Goal: Check status

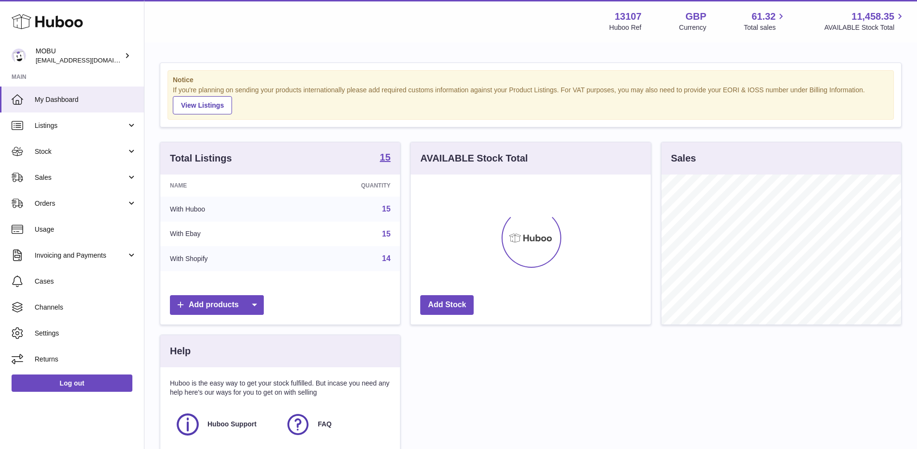
scroll to position [150, 240]
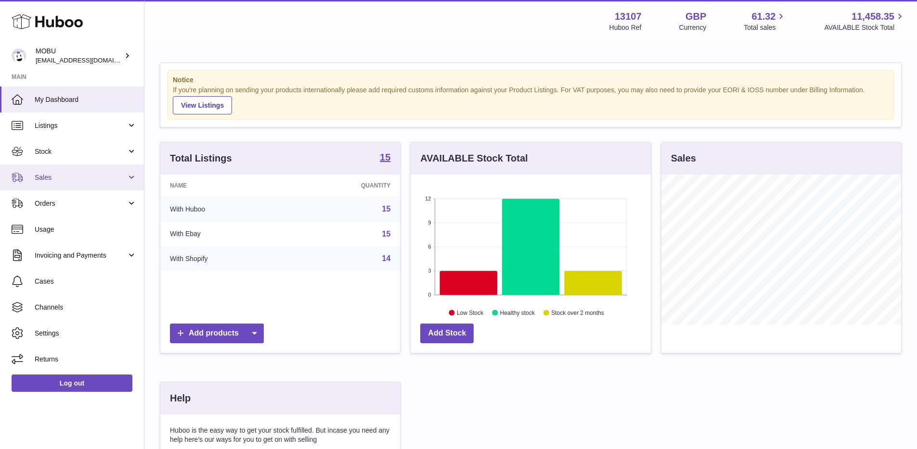
drag, startPoint x: 87, startPoint y: 178, endPoint x: 95, endPoint y: 181, distance: 8.2
click at [88, 178] on span "Sales" at bounding box center [81, 177] width 92 height 9
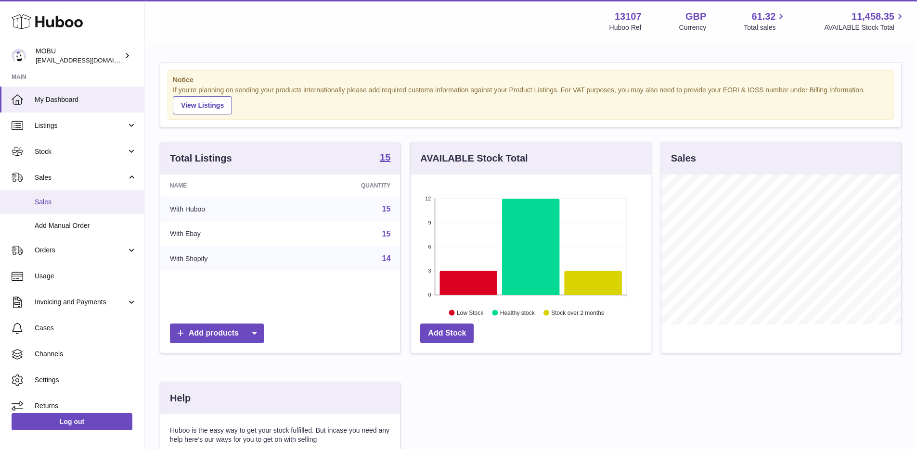
click at [91, 205] on span "Sales" at bounding box center [86, 202] width 102 height 9
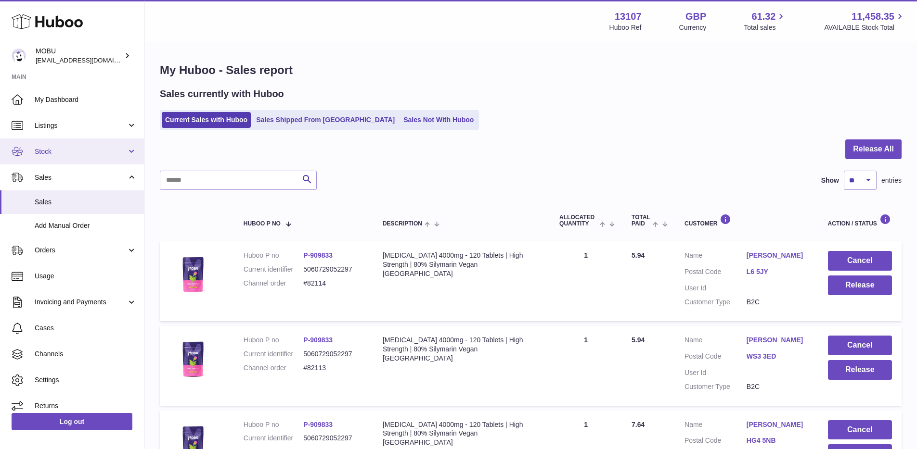
click at [72, 155] on span "Stock" at bounding box center [81, 151] width 92 height 9
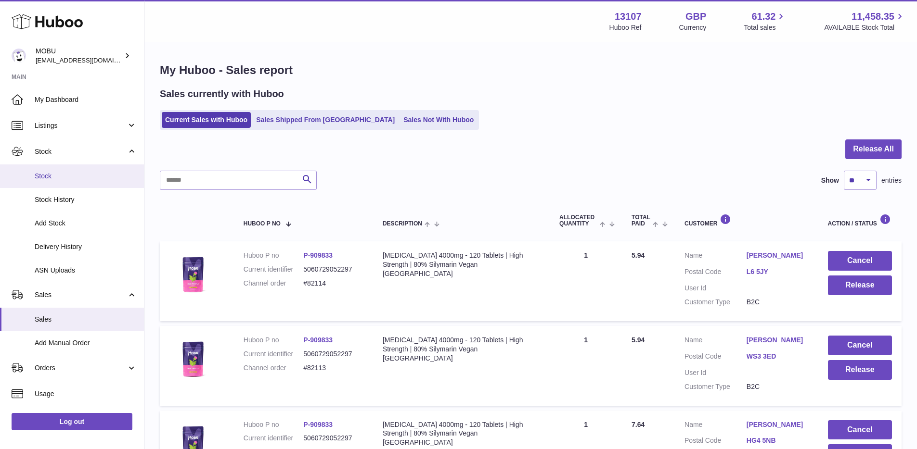
click at [69, 172] on span "Stock" at bounding box center [86, 176] width 102 height 9
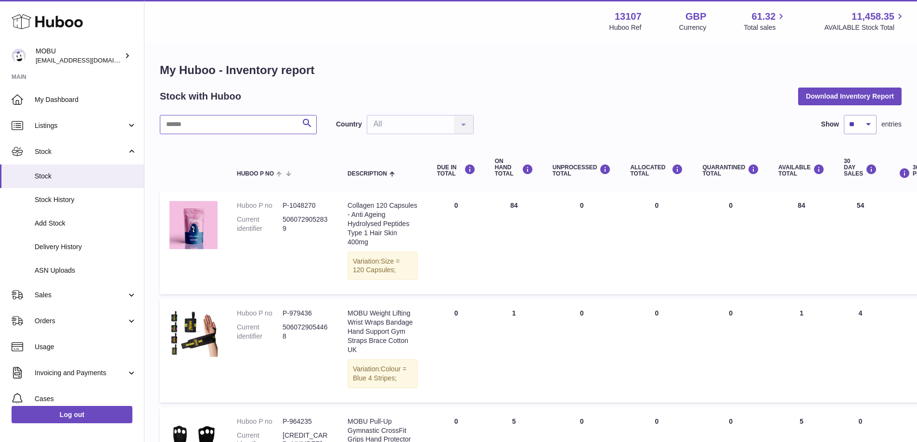
click at [225, 127] on input "text" at bounding box center [238, 124] width 157 height 19
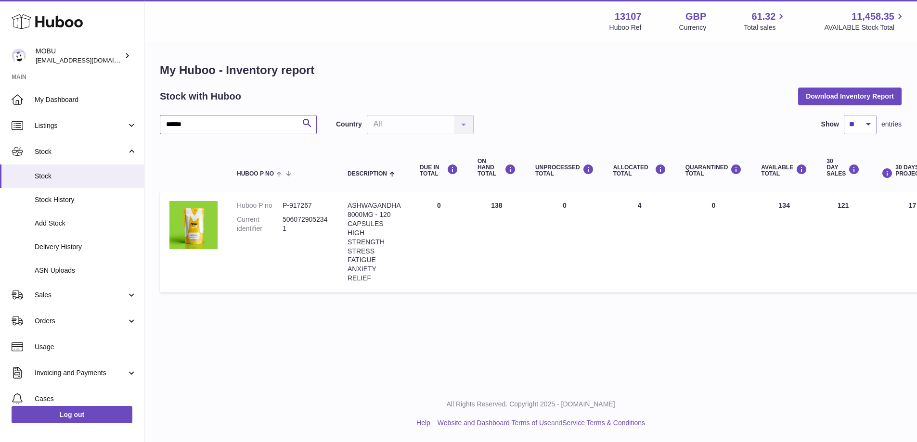
type input "******"
click at [518, 242] on td "ON HAND Total 138" at bounding box center [497, 241] width 58 height 101
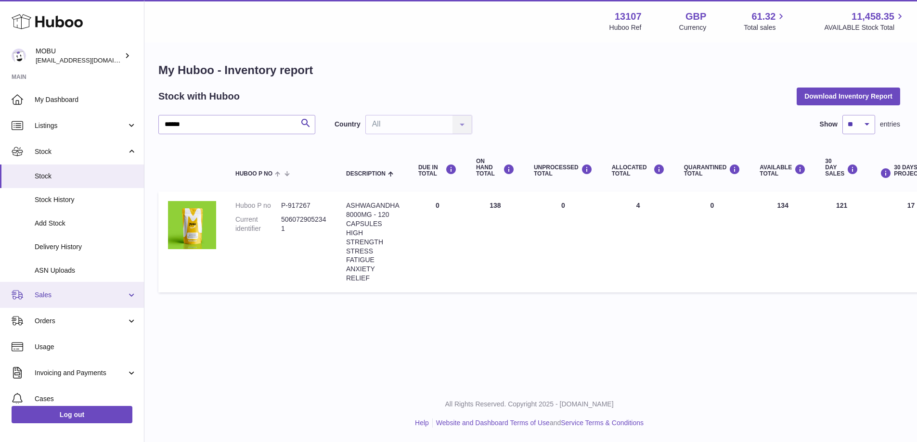
click at [74, 293] on span "Sales" at bounding box center [81, 295] width 92 height 9
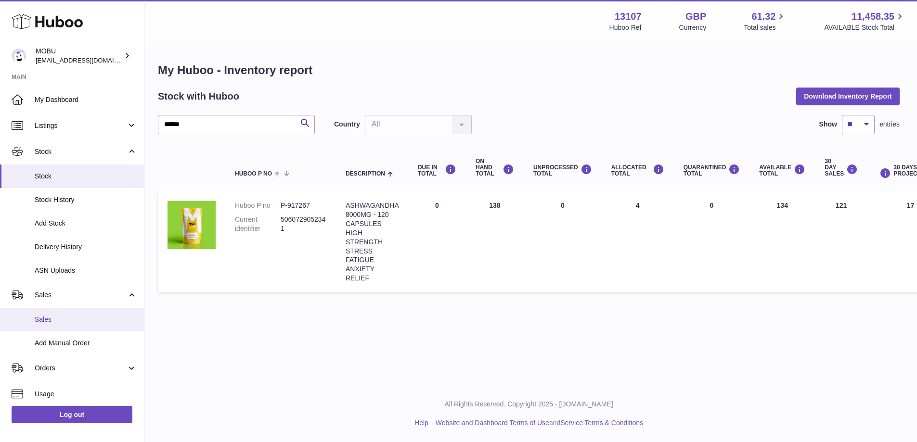
click at [69, 316] on span "Sales" at bounding box center [86, 319] width 102 height 9
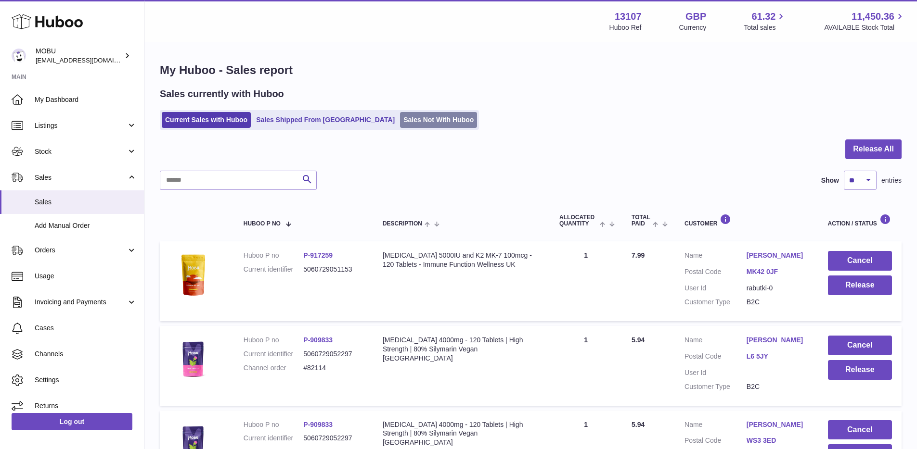
click at [400, 118] on link "Sales Not With Huboo" at bounding box center [438, 120] width 77 height 16
